Goal: Task Accomplishment & Management: Use online tool/utility

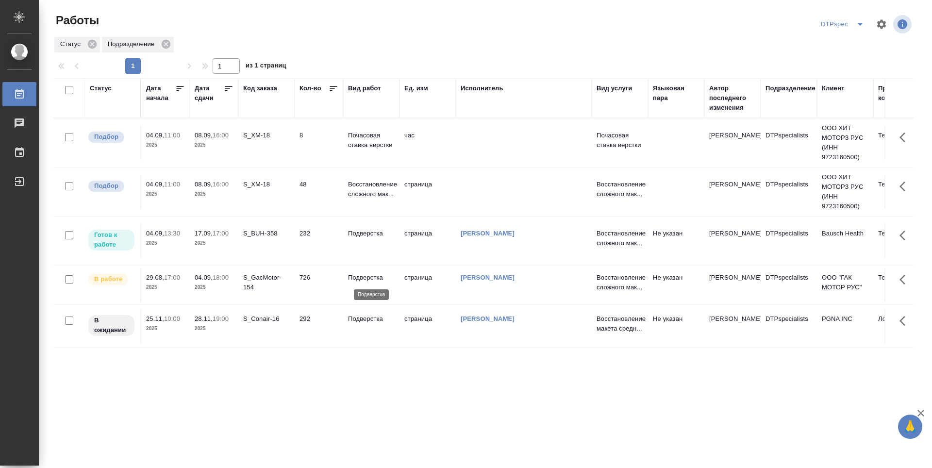
click at [369, 275] on p "Подверстка" at bounding box center [371, 278] width 47 height 10
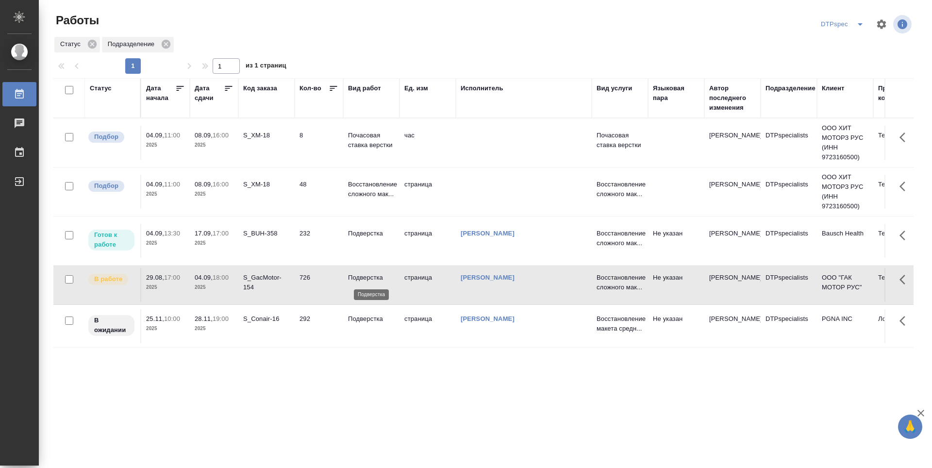
click at [369, 275] on p "Подверстка" at bounding box center [371, 278] width 47 height 10
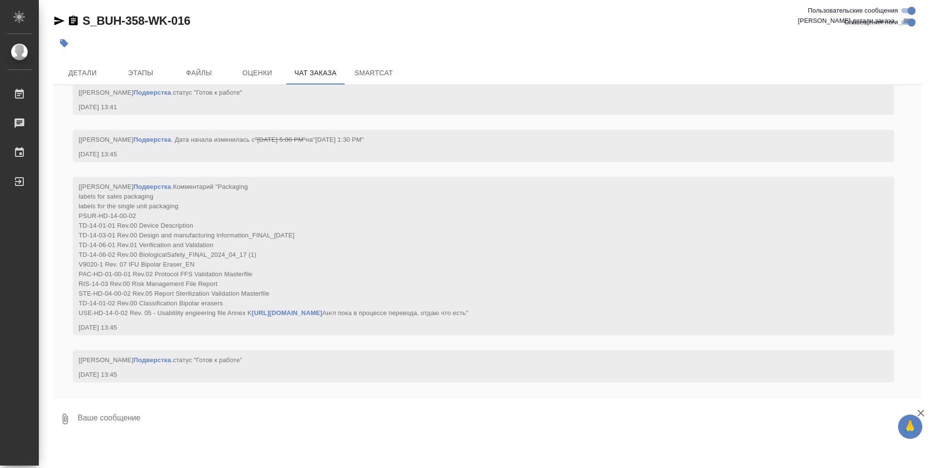
scroll to position [11804, 0]
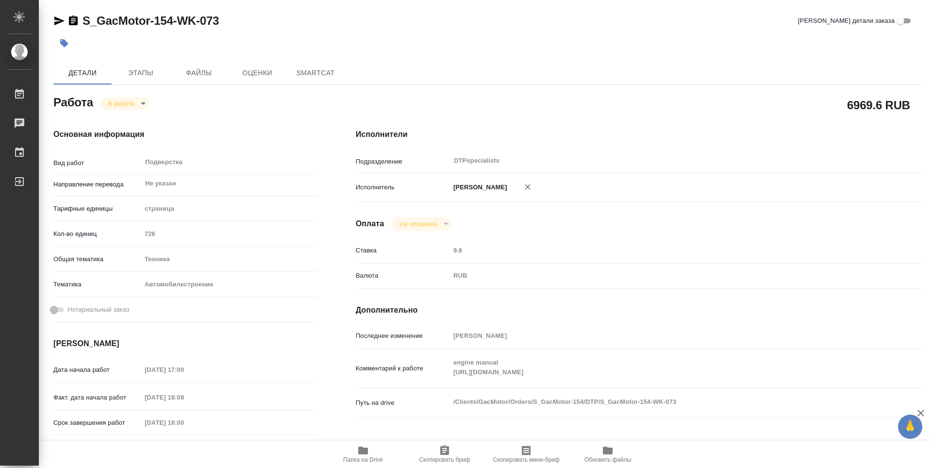
type textarea "x"
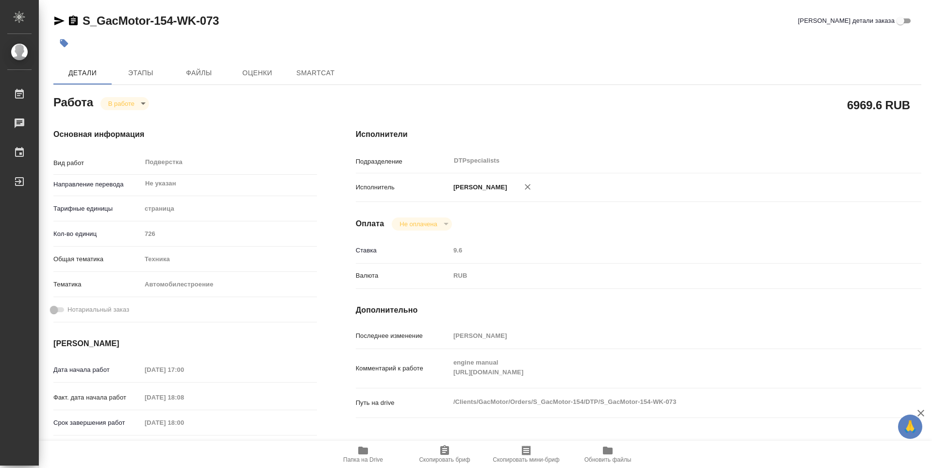
type textarea "x"
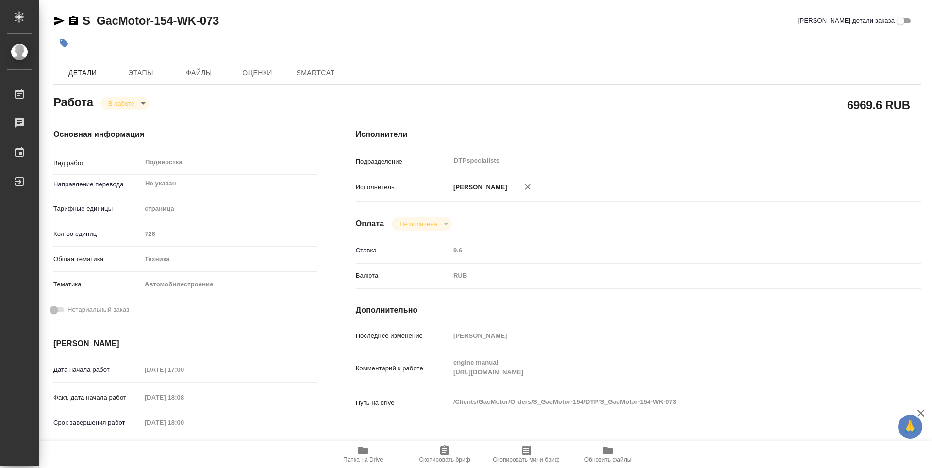
type textarea "x"
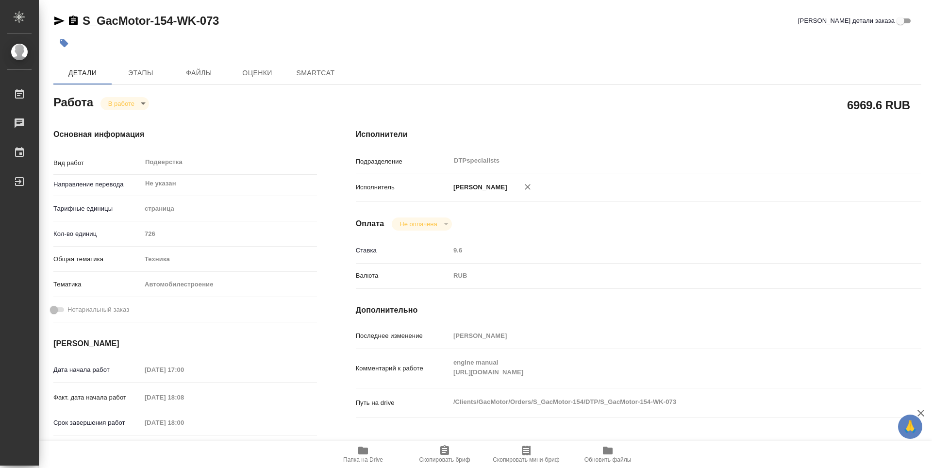
type textarea "x"
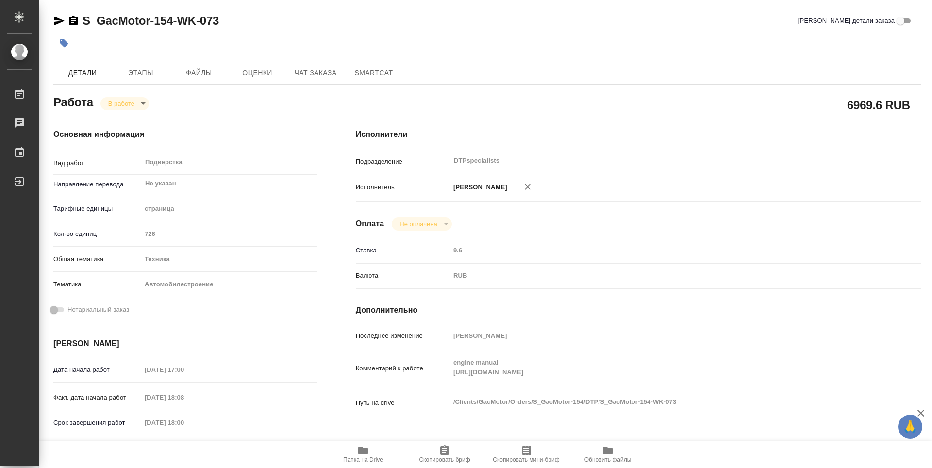
type textarea "x"
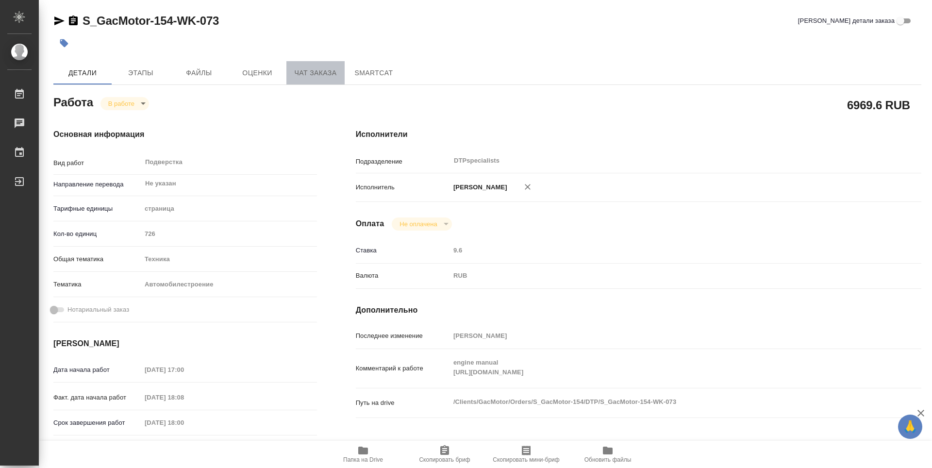
click at [307, 73] on span "Чат заказа" at bounding box center [315, 73] width 47 height 12
type textarea "x"
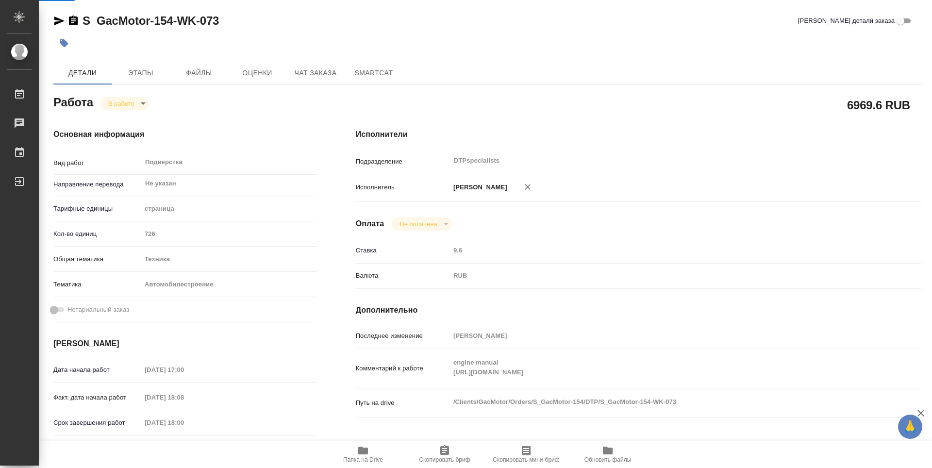
type textarea "x"
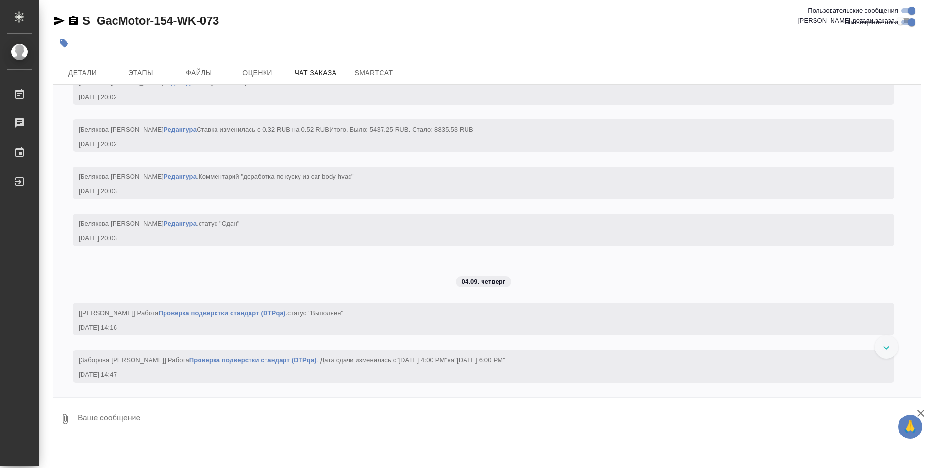
scroll to position [68968, 0]
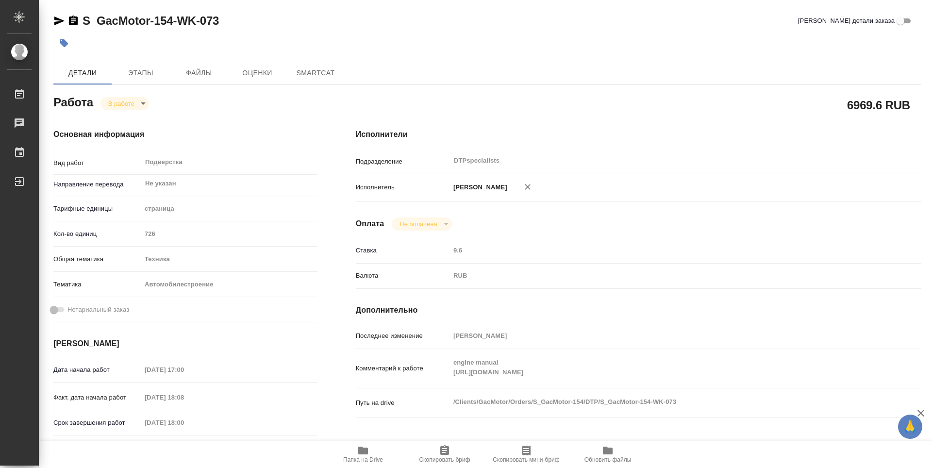
type textarea "x"
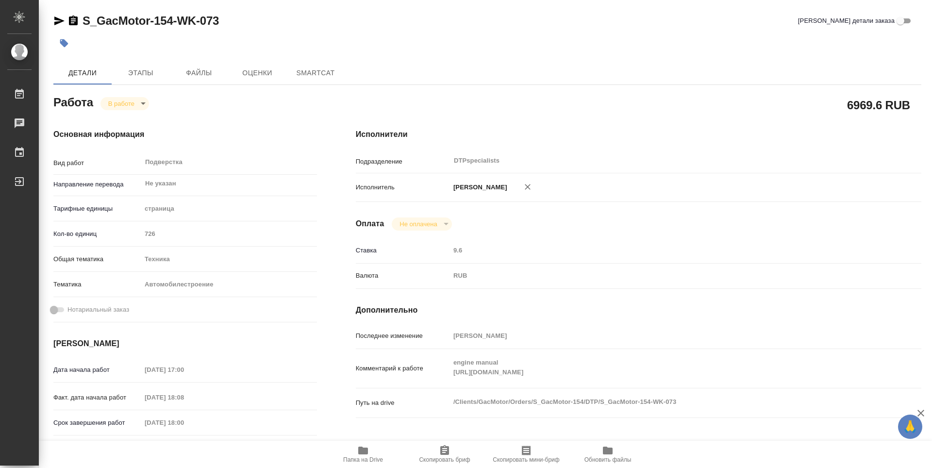
type textarea "x"
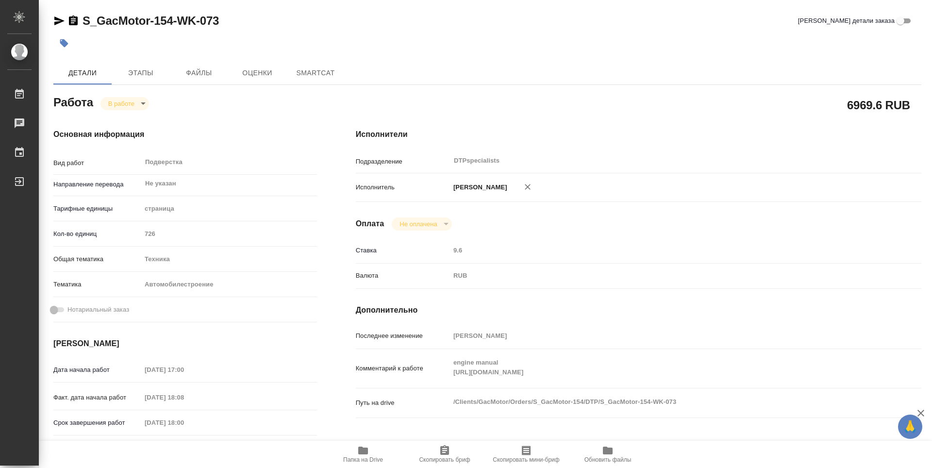
type textarea "x"
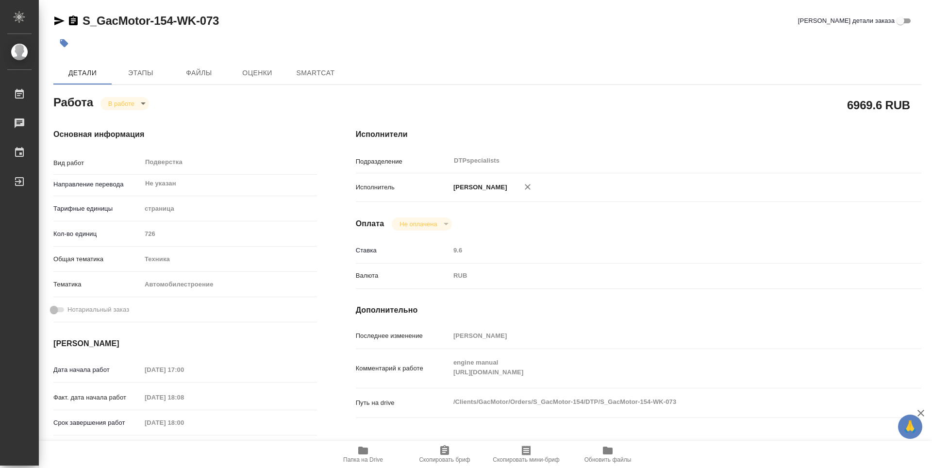
type textarea "x"
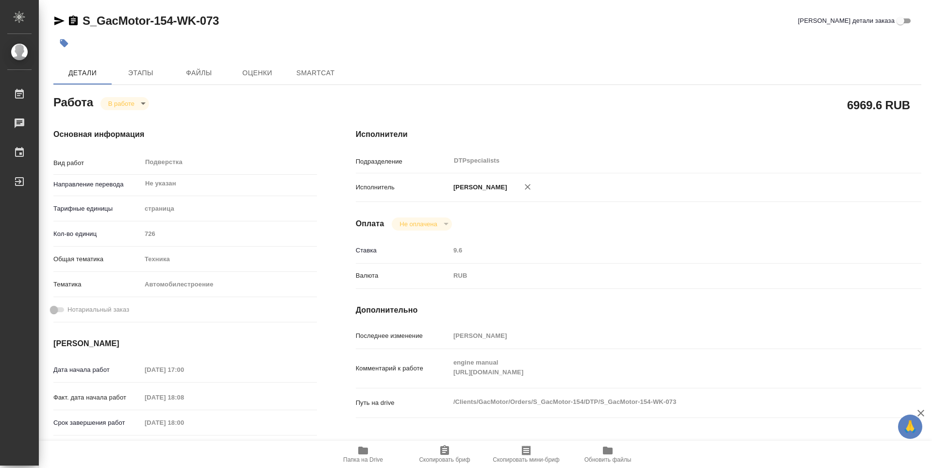
type textarea "x"
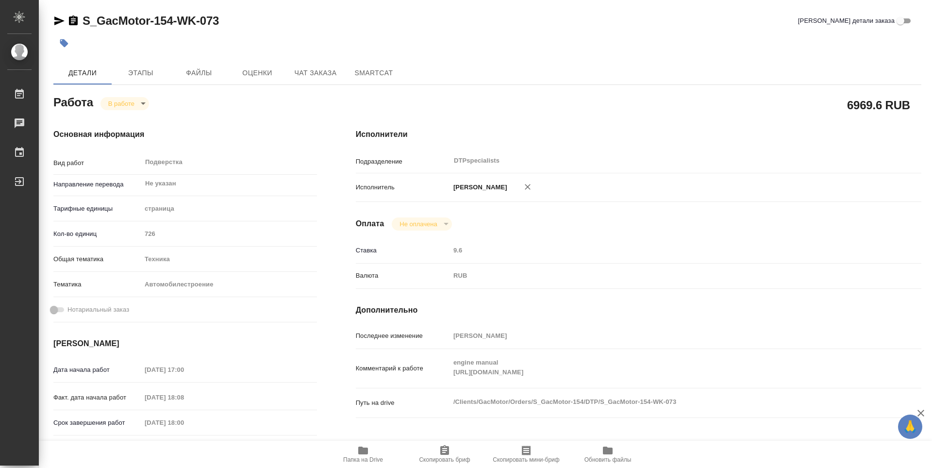
type textarea "x"
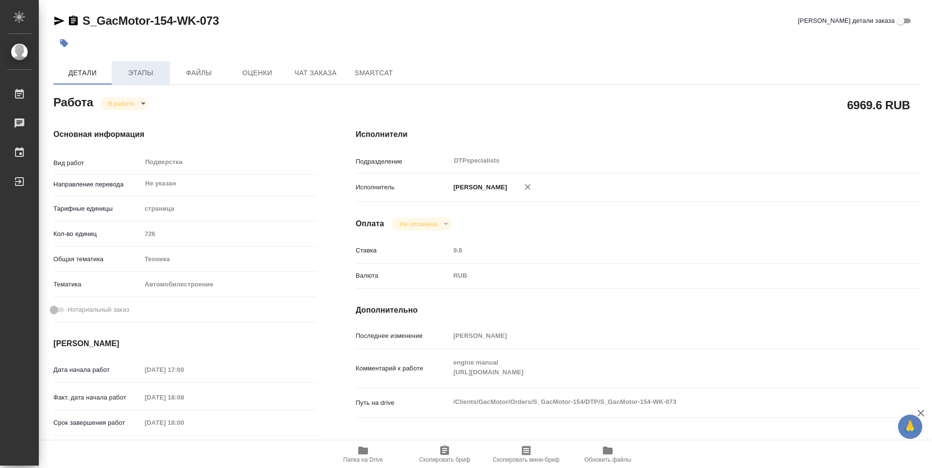
type textarea "x"
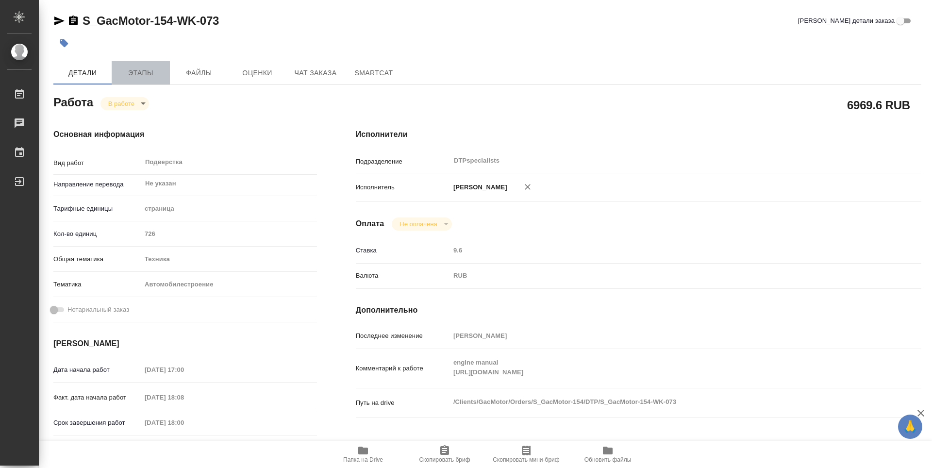
click at [143, 69] on span "Этапы" at bounding box center [141, 73] width 47 height 12
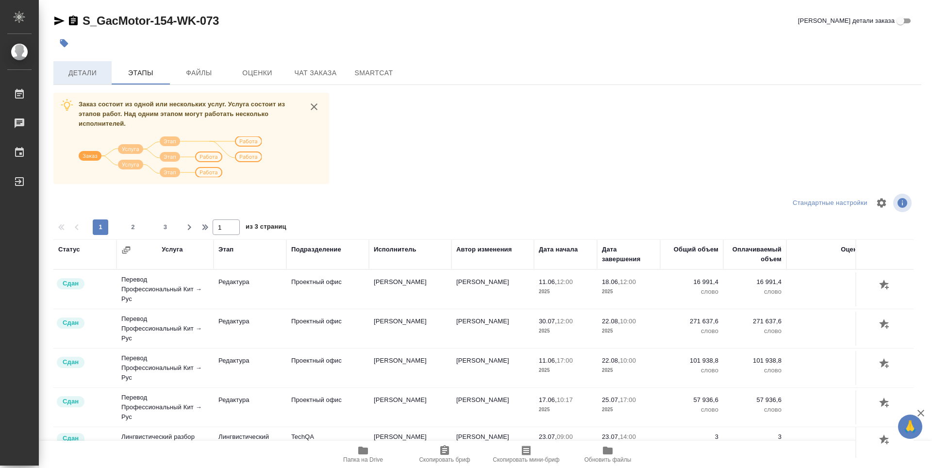
click at [87, 71] on span "Детали" at bounding box center [82, 73] width 47 height 12
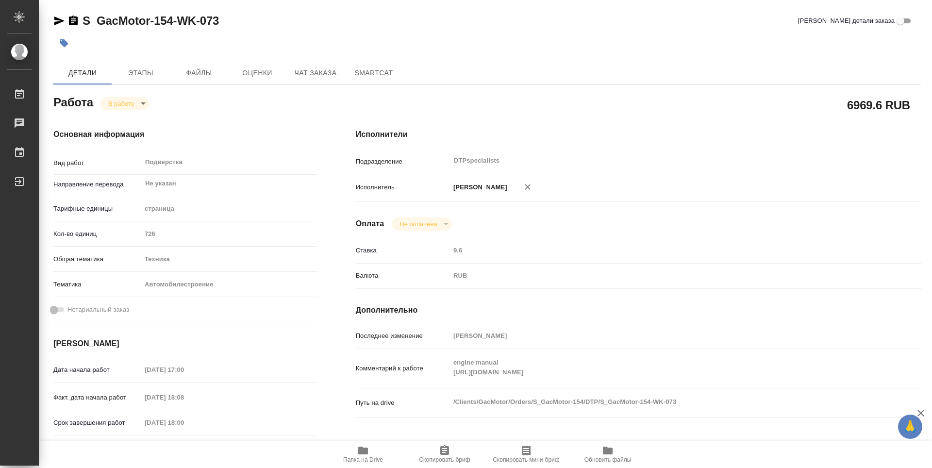
type textarea "x"
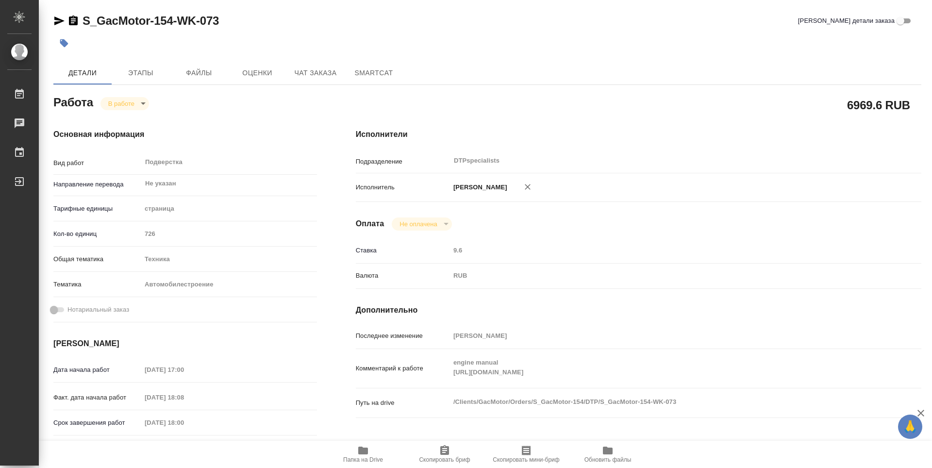
type textarea "x"
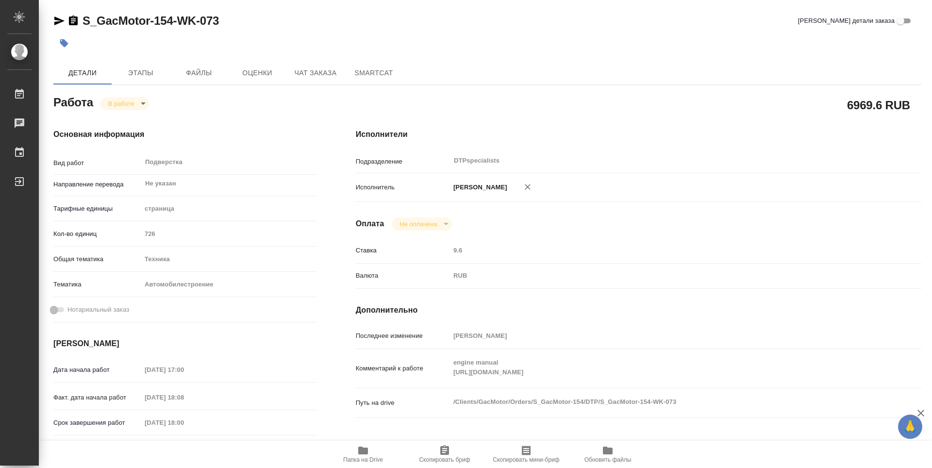
type textarea "x"
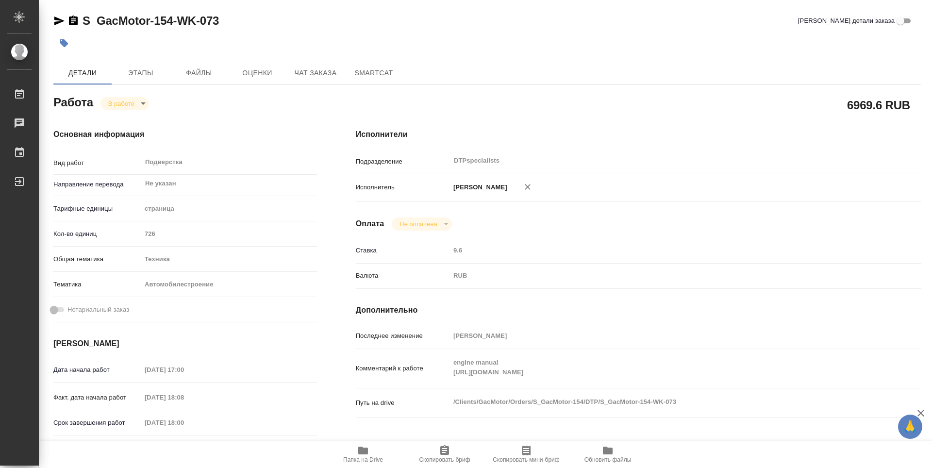
type textarea "x"
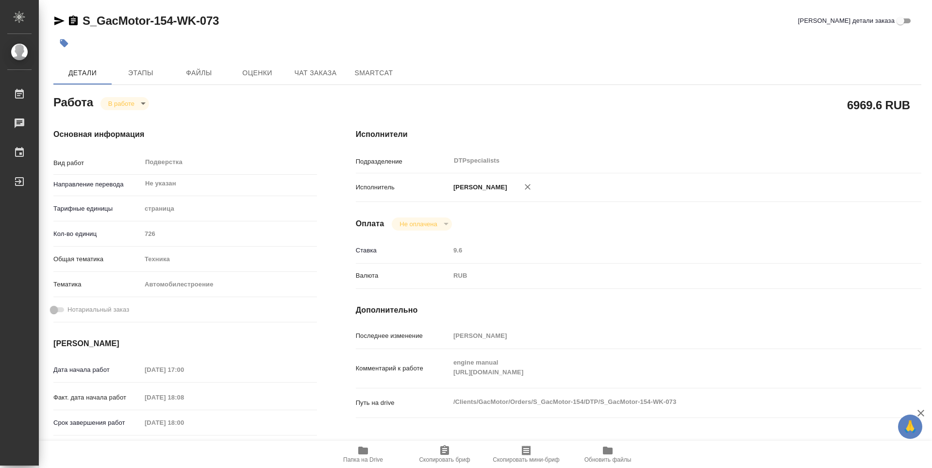
type textarea "x"
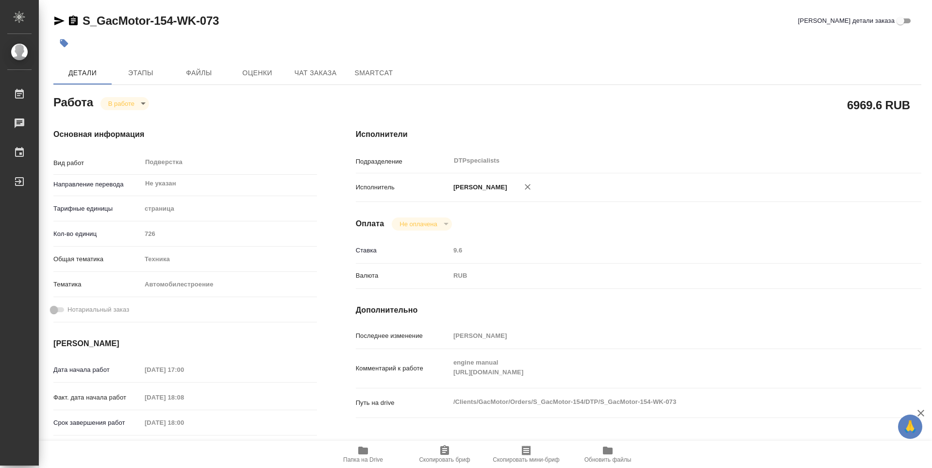
type textarea "x"
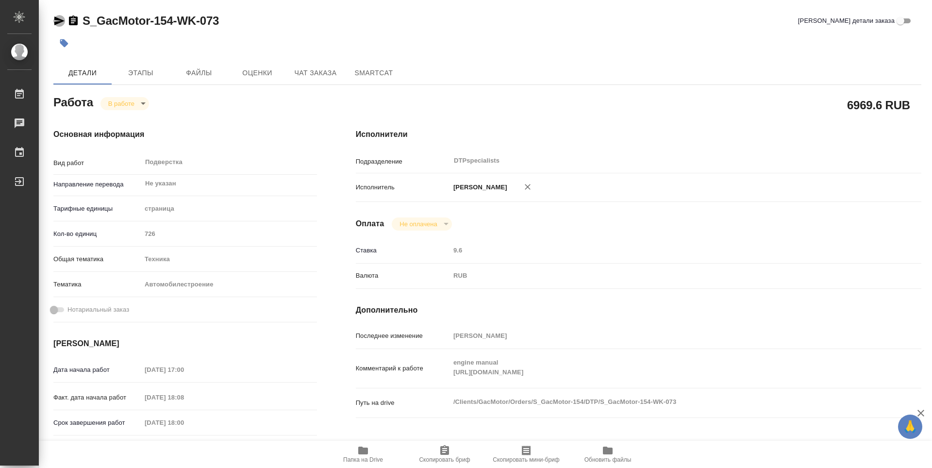
click at [60, 17] on icon "button" at bounding box center [59, 21] width 12 height 12
click at [55, 19] on icon "button" at bounding box center [59, 21] width 10 height 9
click at [59, 21] on icon "button" at bounding box center [59, 21] width 10 height 9
